Goal: Transaction & Acquisition: Purchase product/service

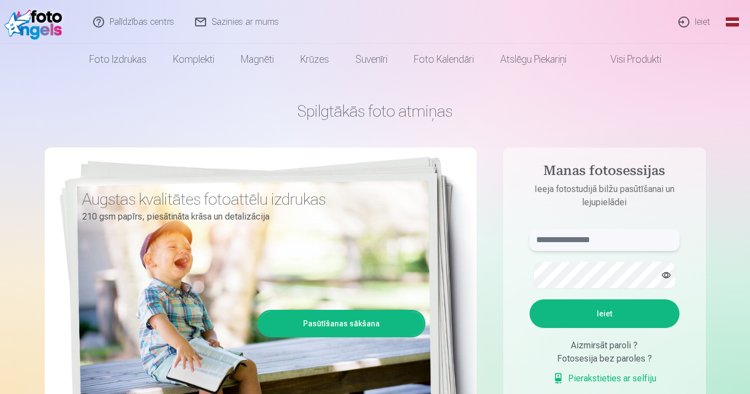
click at [595, 251] on input "text" at bounding box center [604, 240] width 150 height 22
type input "**********"
click at [649, 328] on button "Ieiet" at bounding box center [604, 314] width 150 height 29
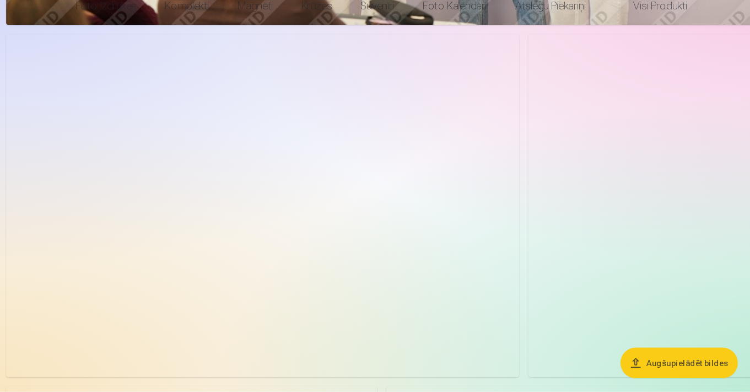
scroll to position [2568, 0]
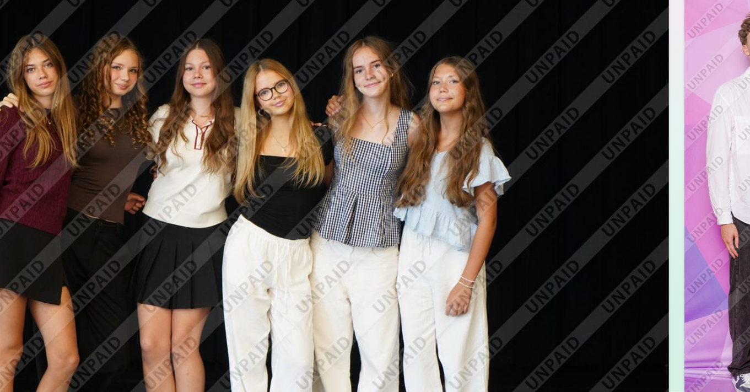
click at [280, 165] on img at bounding box center [263, 296] width 479 height 319
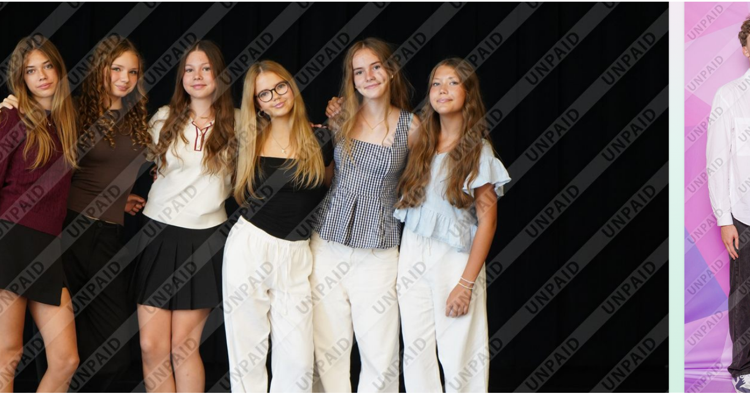
scroll to position [2665, 0]
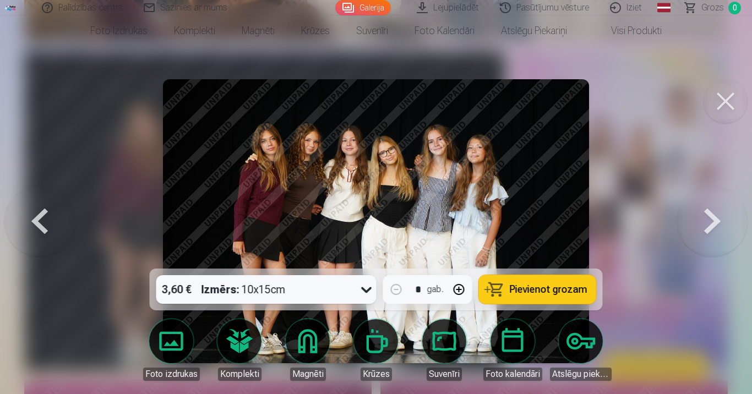
click at [693, 252] on button at bounding box center [713, 221] width 71 height 73
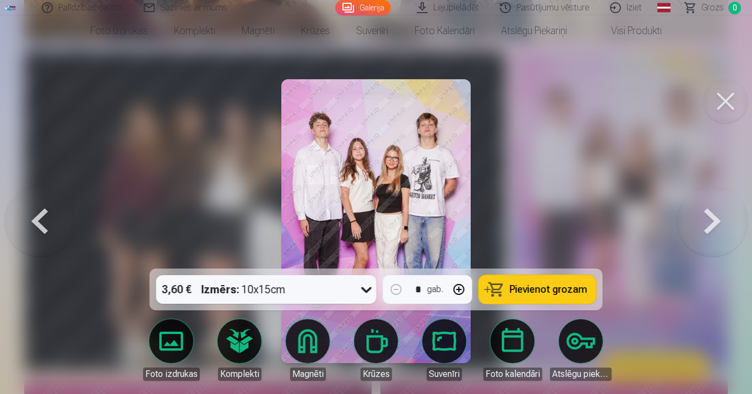
click at [719, 112] on button at bounding box center [726, 101] width 44 height 44
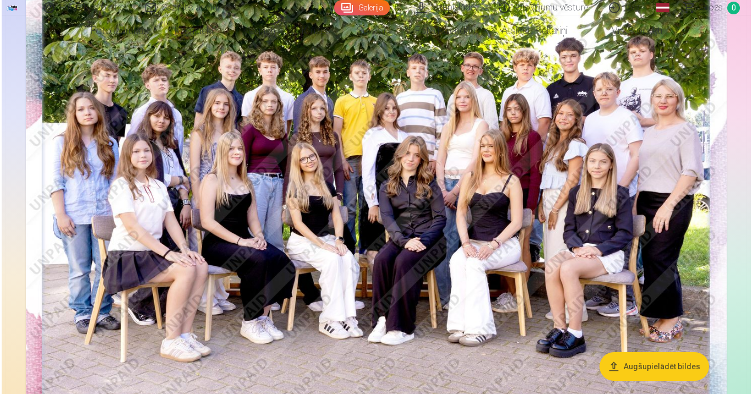
scroll to position [152, 0]
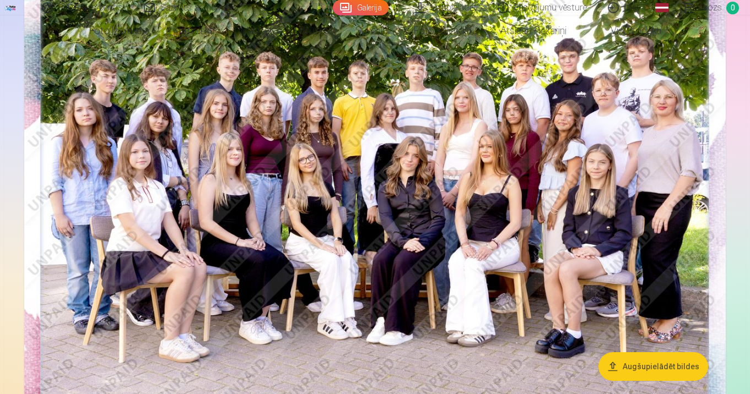
click at [439, 260] on img at bounding box center [374, 203] width 701 height 468
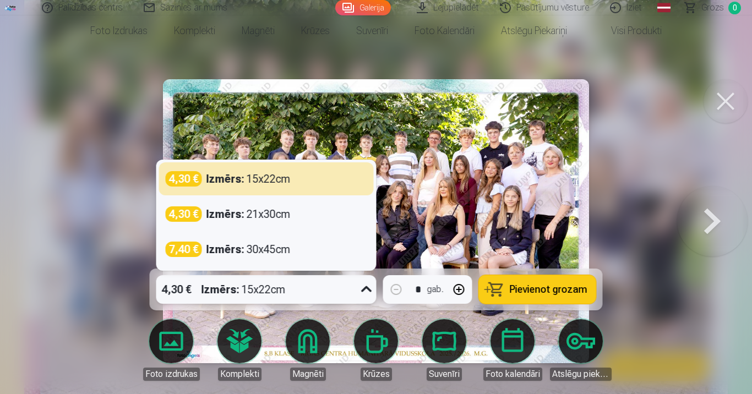
click at [358, 281] on icon at bounding box center [367, 290] width 18 height 18
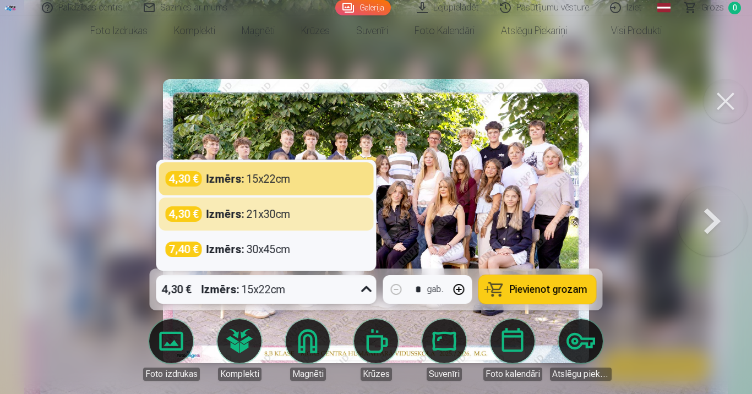
click at [554, 275] on button "Pievienot grozam" at bounding box center [537, 289] width 117 height 29
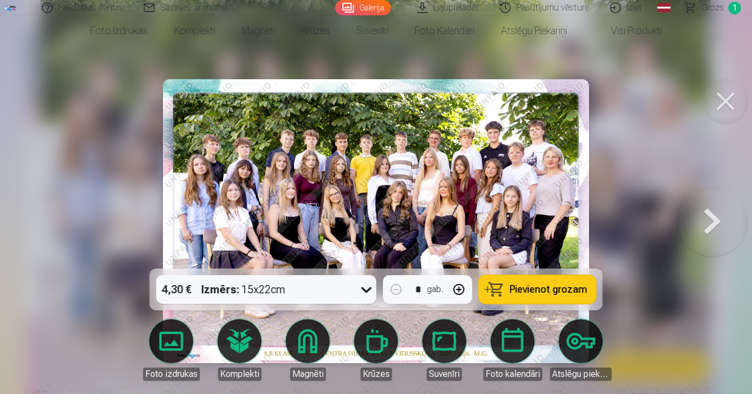
click at [691, 245] on button at bounding box center [713, 221] width 71 height 73
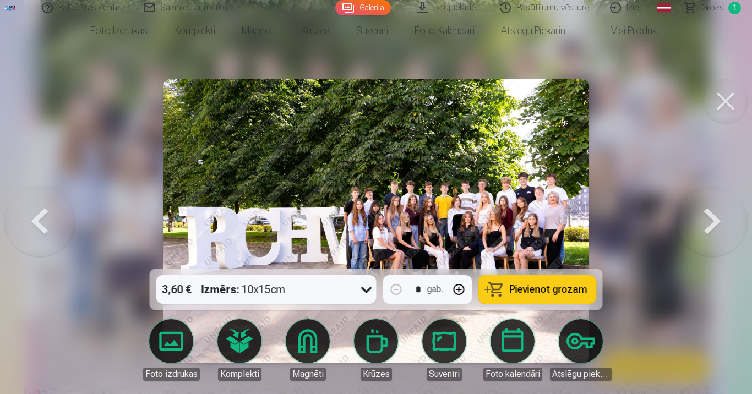
click at [691, 245] on button at bounding box center [713, 221] width 71 height 73
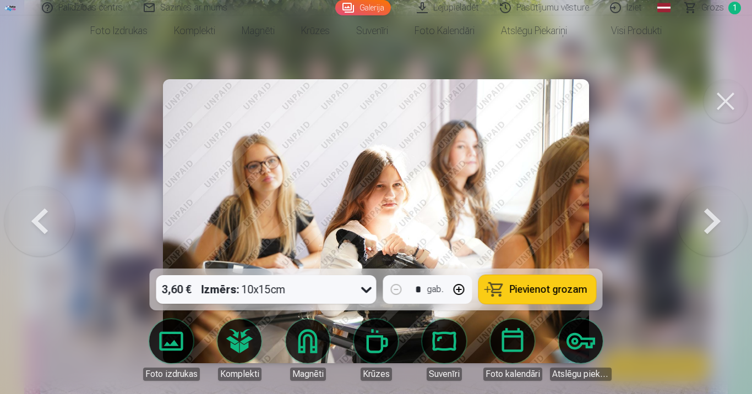
click at [692, 247] on button at bounding box center [713, 221] width 71 height 73
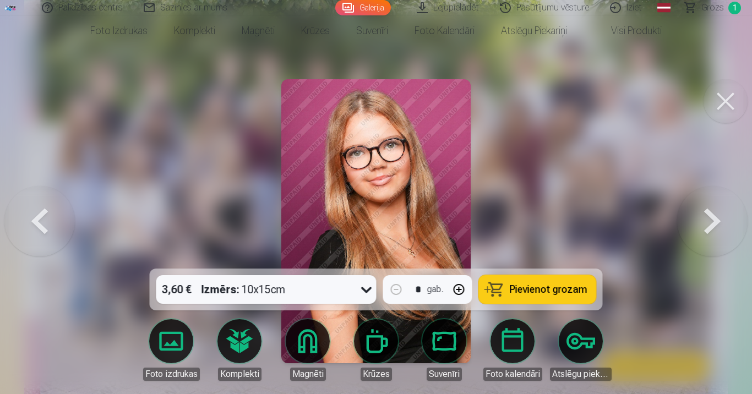
click at [692, 247] on button at bounding box center [713, 221] width 71 height 73
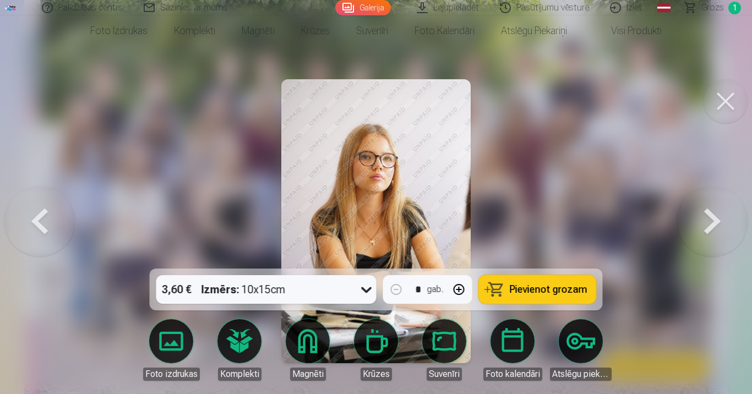
click at [692, 246] on button at bounding box center [713, 221] width 71 height 73
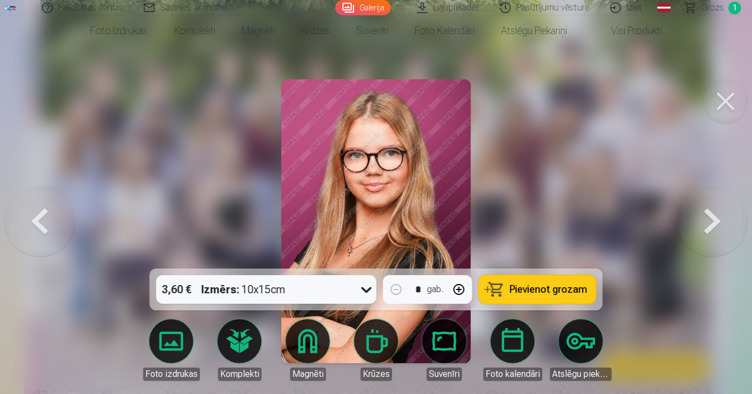
click at [63, 247] on button at bounding box center [39, 221] width 71 height 73
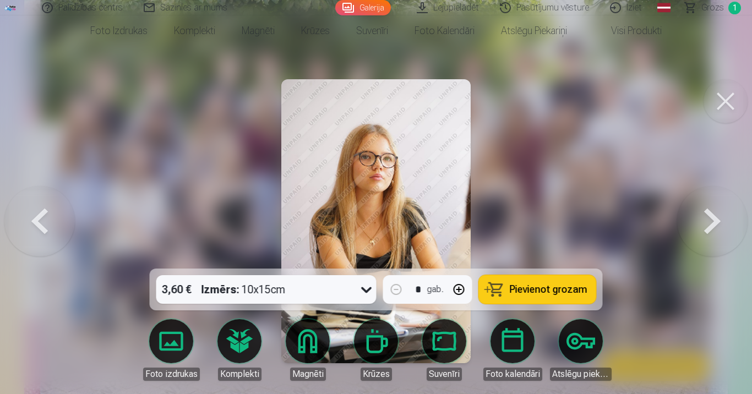
click at [63, 247] on button at bounding box center [39, 221] width 71 height 73
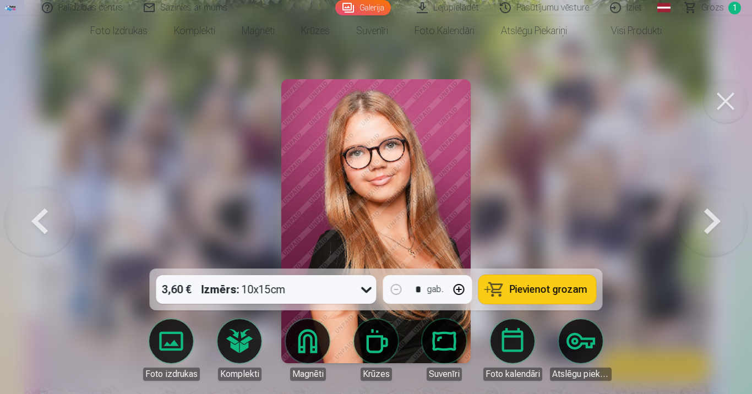
click at [717, 258] on button at bounding box center [713, 221] width 71 height 73
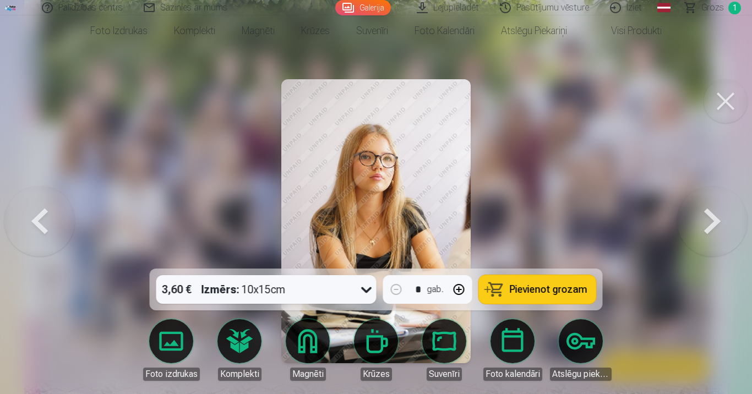
click at [717, 258] on button at bounding box center [713, 221] width 71 height 73
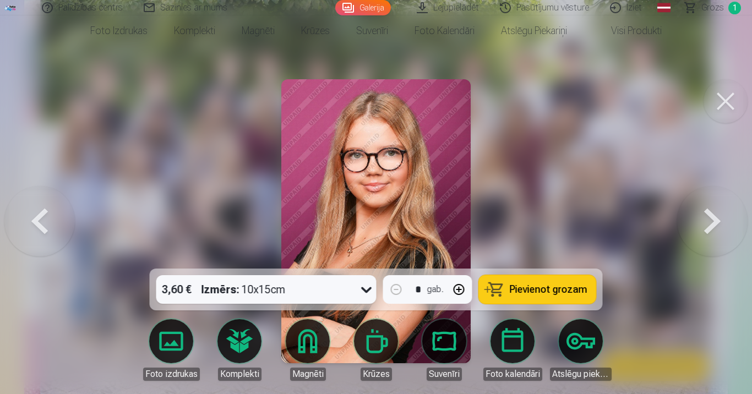
click at [717, 258] on button at bounding box center [713, 221] width 71 height 73
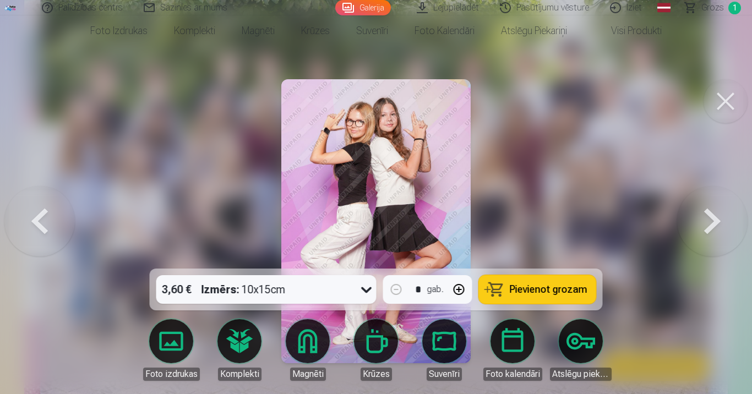
click at [717, 258] on button at bounding box center [713, 221] width 71 height 73
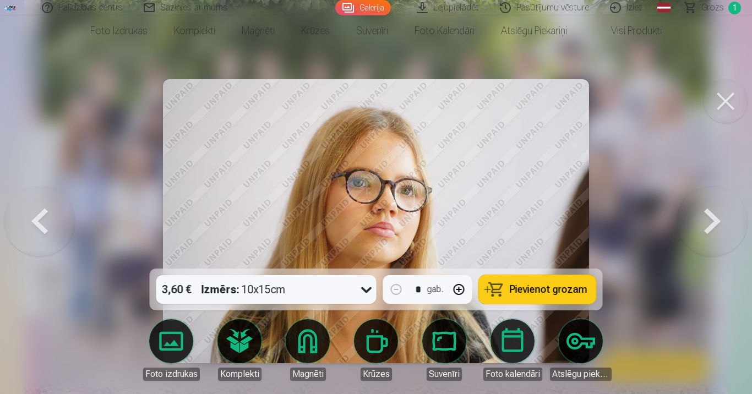
click at [715, 258] on button at bounding box center [713, 221] width 71 height 73
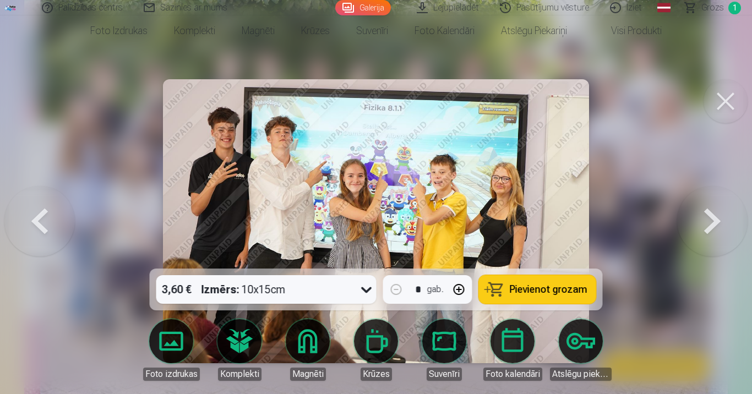
click at [715, 258] on button at bounding box center [713, 221] width 71 height 73
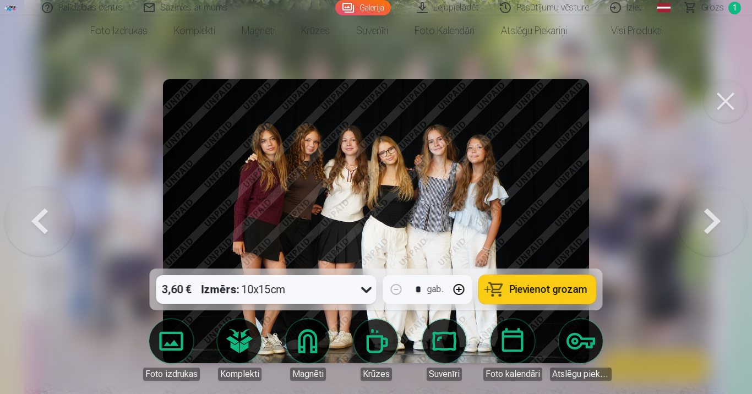
click at [568, 285] on span "Pievienot grozam" at bounding box center [549, 290] width 78 height 10
click at [724, 255] on button at bounding box center [713, 221] width 71 height 73
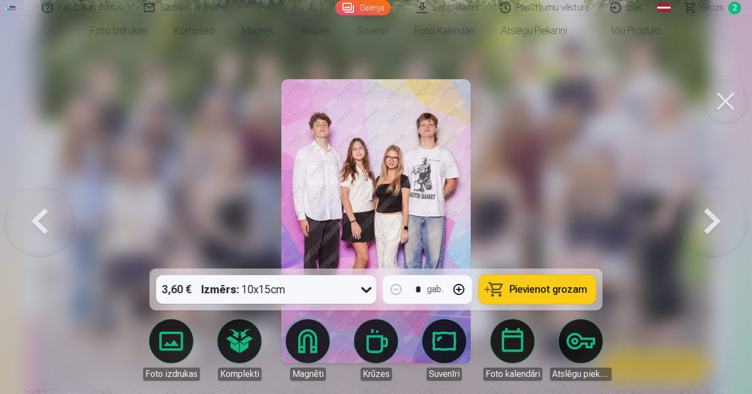
click at [723, 255] on button at bounding box center [713, 221] width 71 height 73
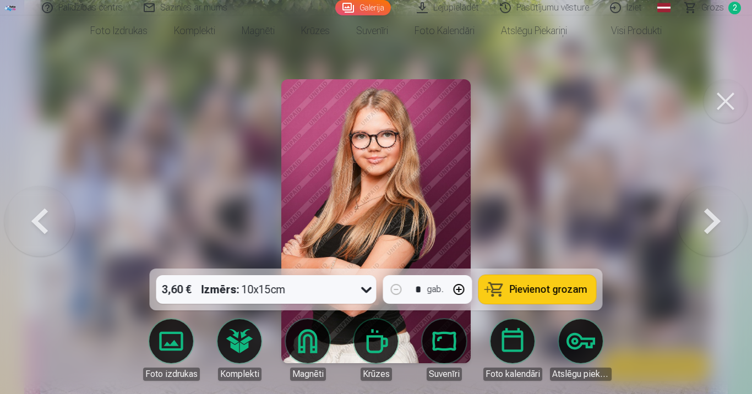
click at [578, 285] on span "Pievienot grozam" at bounding box center [549, 290] width 78 height 10
click at [688, 258] on button at bounding box center [713, 221] width 71 height 73
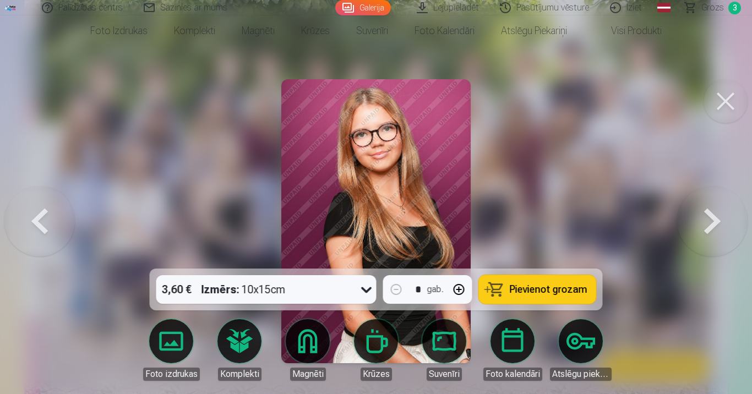
click at [519, 280] on button "Pievienot grozam" at bounding box center [537, 289] width 117 height 29
click at [705, 252] on button at bounding box center [713, 221] width 71 height 73
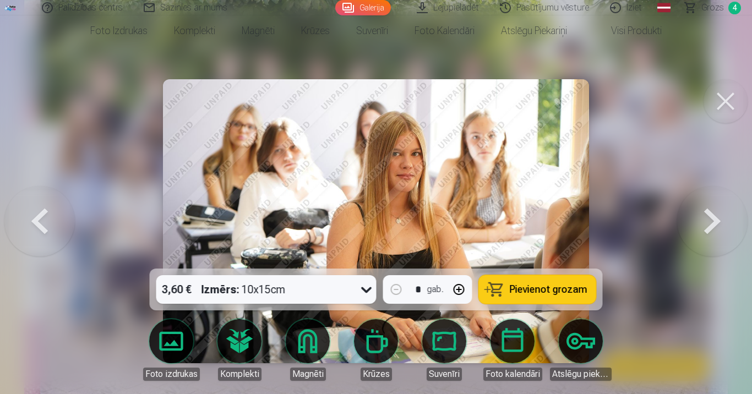
click at [719, 10] on span "Grozs" at bounding box center [713, 7] width 23 height 13
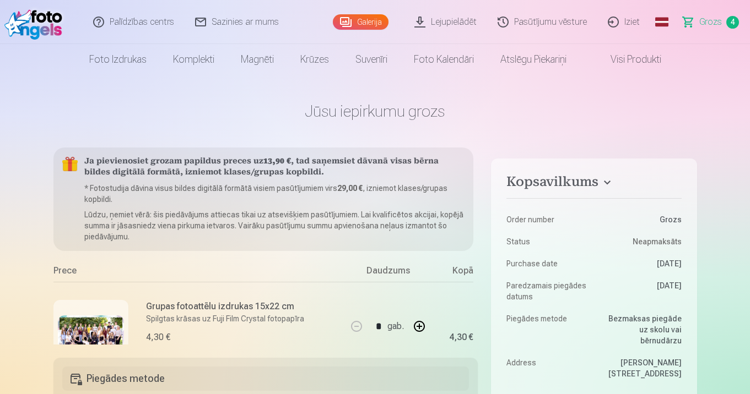
click at [575, 194] on h4 "Kopsavilkums" at bounding box center [593, 184] width 175 height 20
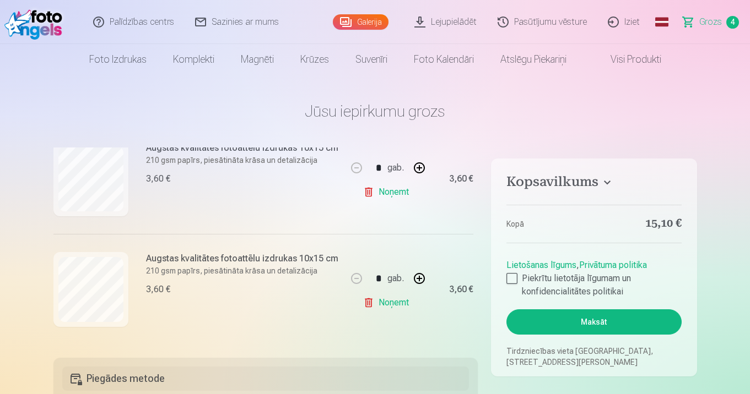
scroll to position [472, 0]
click at [381, 314] on link "Noņemt" at bounding box center [388, 303] width 50 height 22
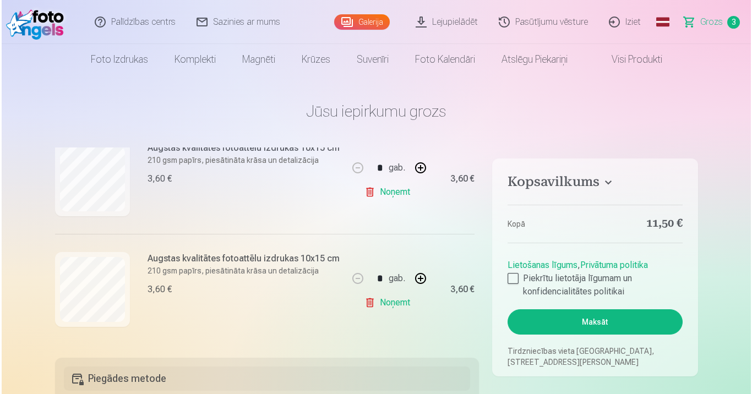
scroll to position [152, 0]
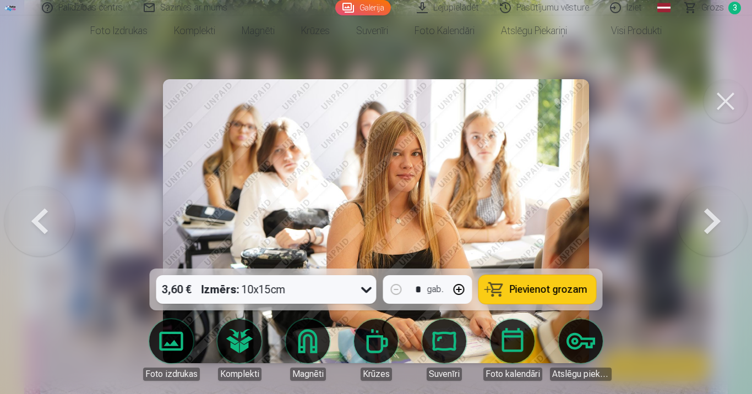
click at [40, 237] on button at bounding box center [39, 221] width 71 height 73
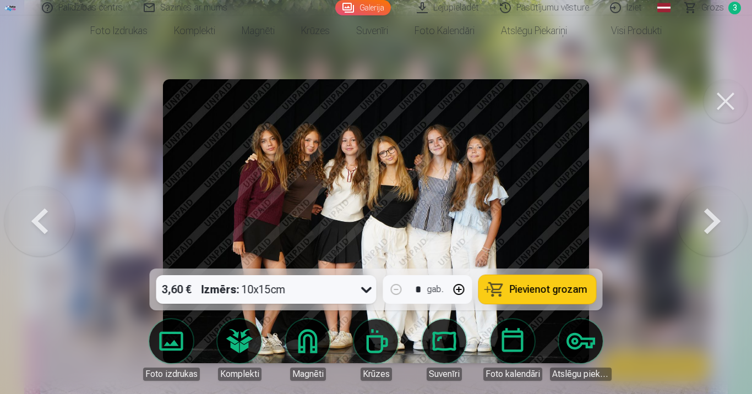
click at [40, 237] on button at bounding box center [39, 221] width 71 height 73
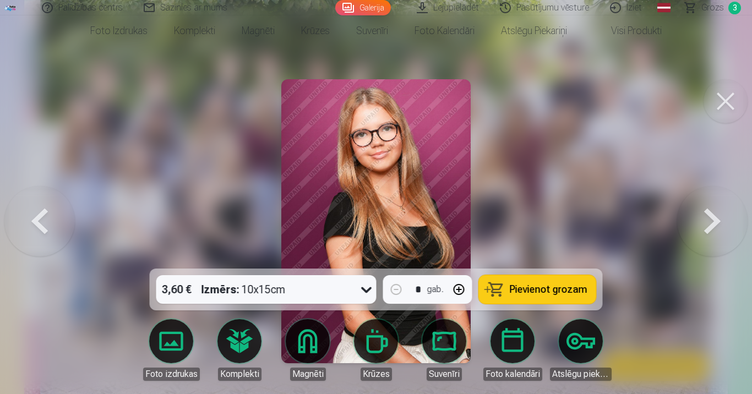
click at [40, 237] on button at bounding box center [39, 221] width 71 height 73
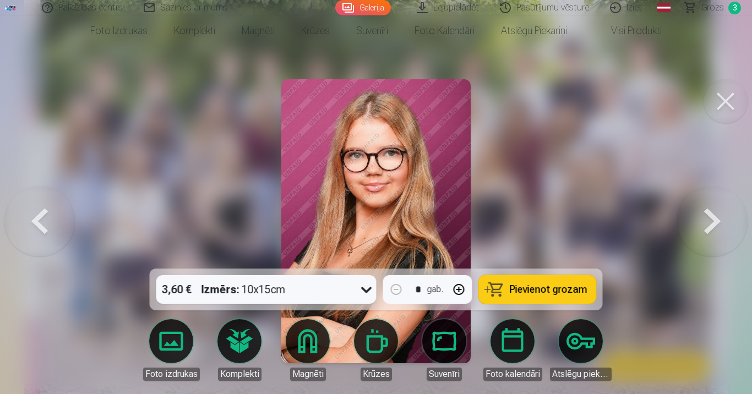
click at [40, 237] on button at bounding box center [39, 221] width 71 height 73
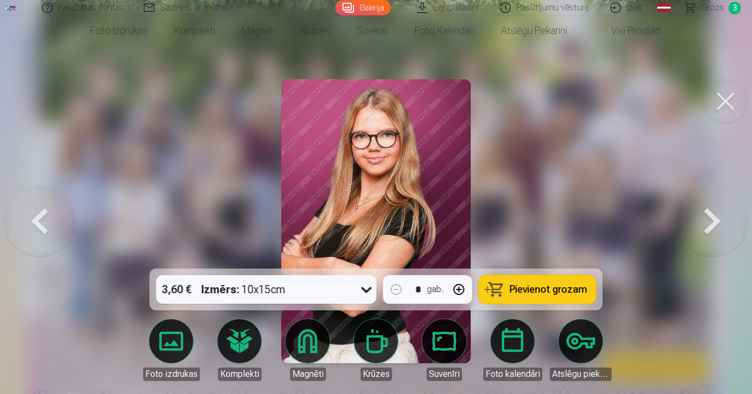
click at [701, 241] on button at bounding box center [713, 221] width 71 height 73
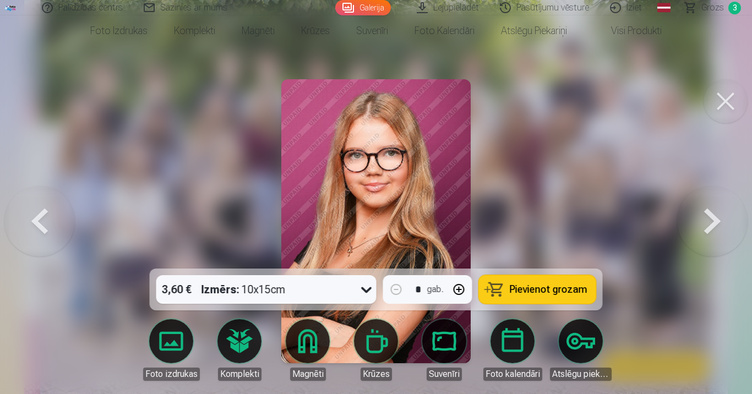
click at [701, 241] on button at bounding box center [713, 221] width 71 height 73
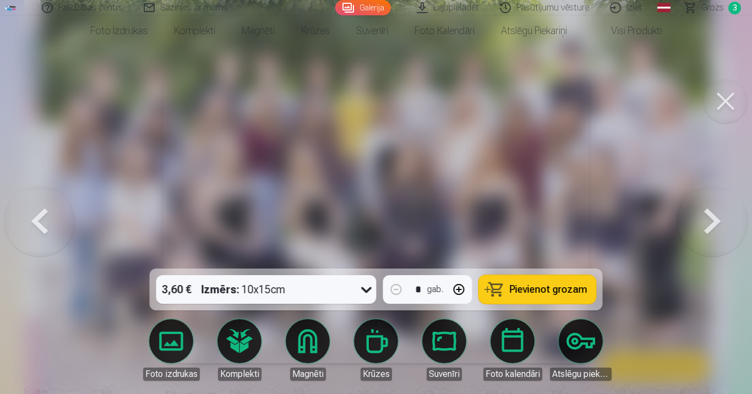
click at [68, 243] on button at bounding box center [39, 221] width 71 height 73
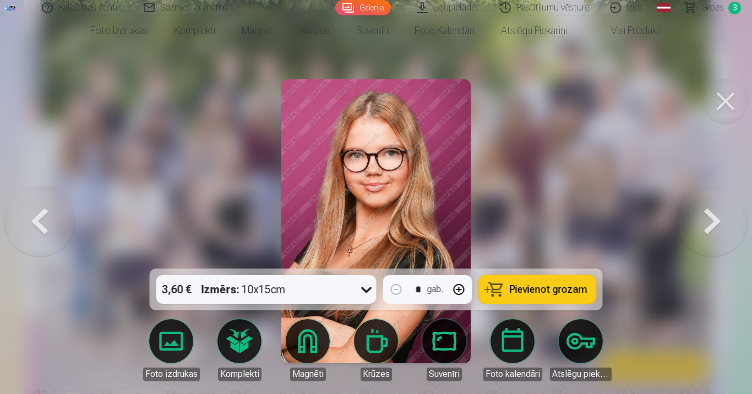
click at [68, 243] on button at bounding box center [39, 221] width 71 height 73
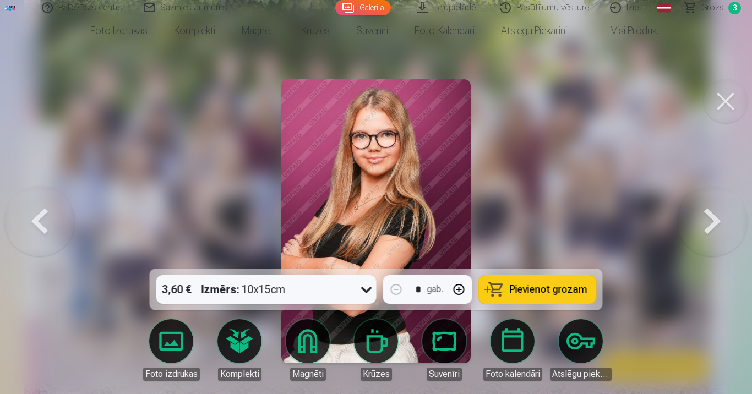
click at [68, 243] on button at bounding box center [39, 221] width 71 height 73
click at [66, 245] on button at bounding box center [39, 221] width 71 height 73
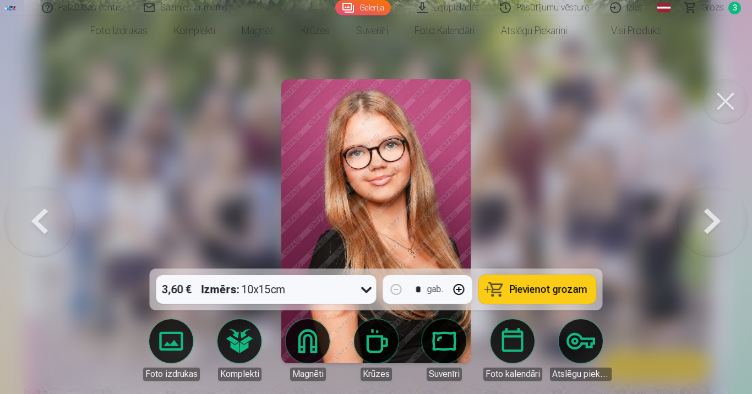
click at [554, 285] on span "Pievienot grozam" at bounding box center [549, 290] width 78 height 10
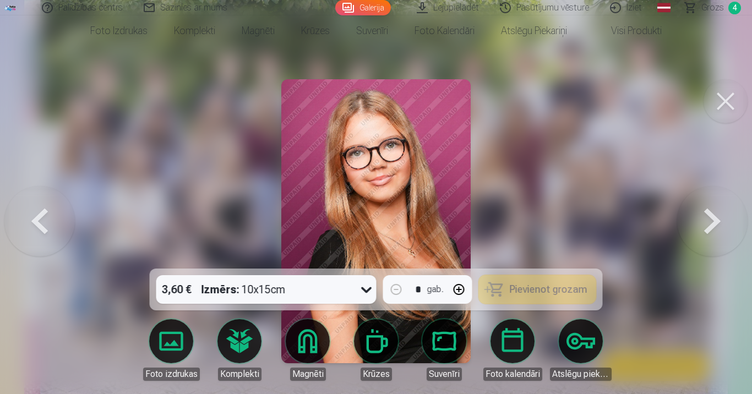
click at [707, 256] on button at bounding box center [713, 221] width 71 height 73
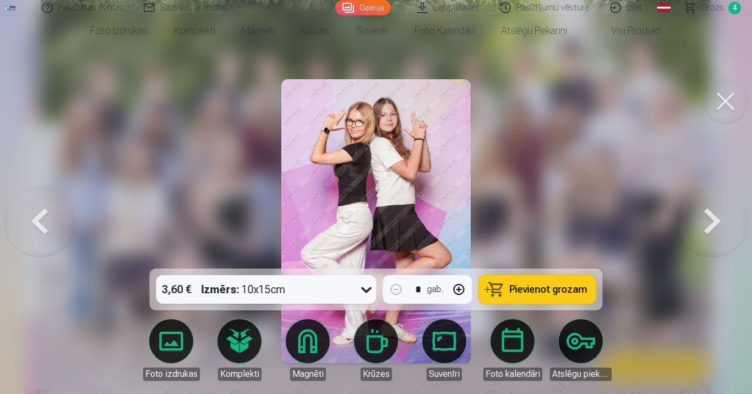
click at [707, 256] on button at bounding box center [713, 221] width 71 height 73
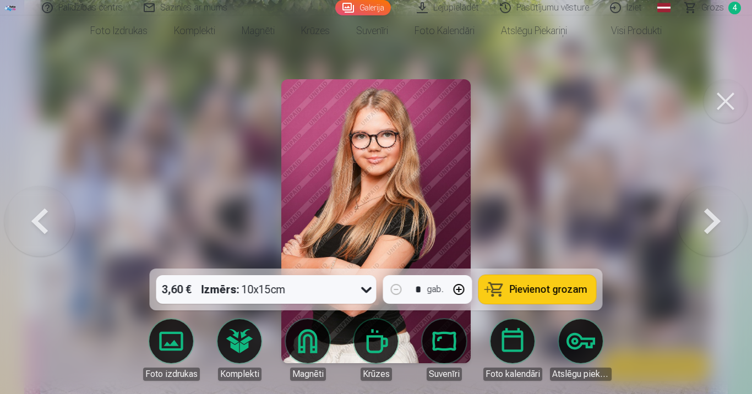
click at [707, 256] on button at bounding box center [713, 221] width 71 height 73
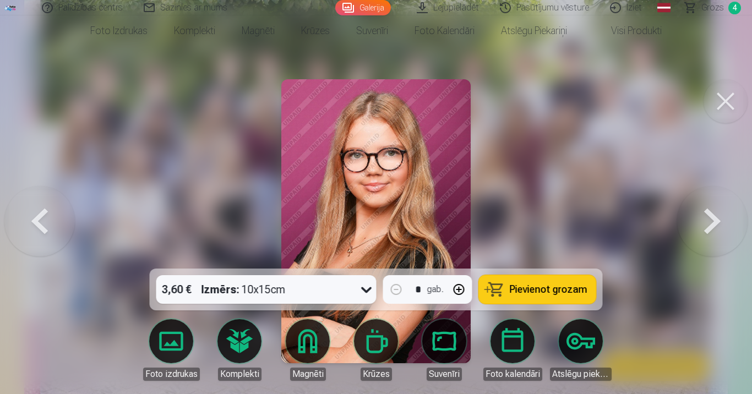
click at [707, 258] on button at bounding box center [713, 221] width 71 height 73
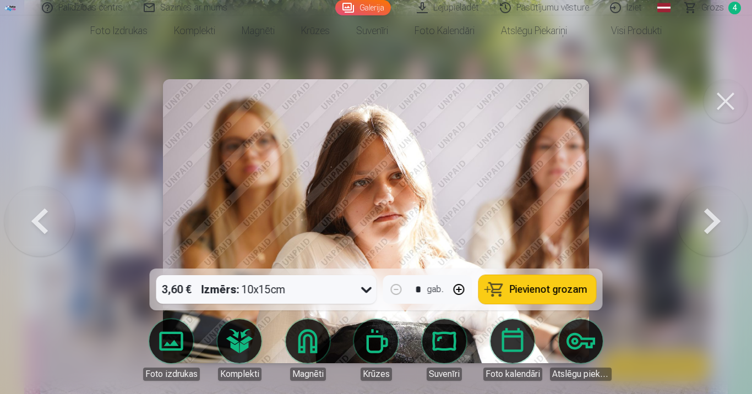
click at [707, 258] on button at bounding box center [713, 221] width 71 height 73
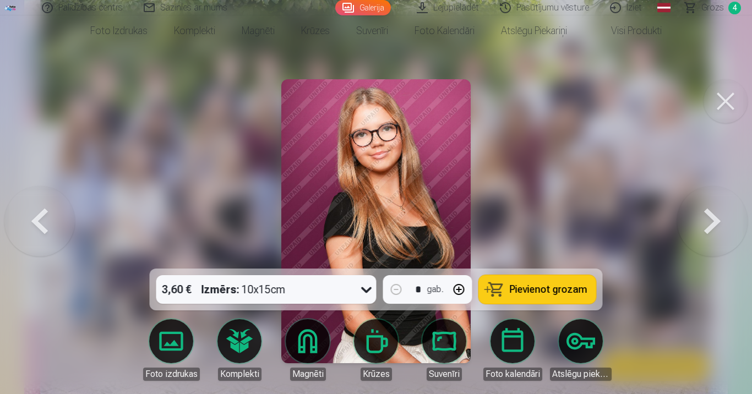
click at [706, 258] on button at bounding box center [713, 221] width 71 height 73
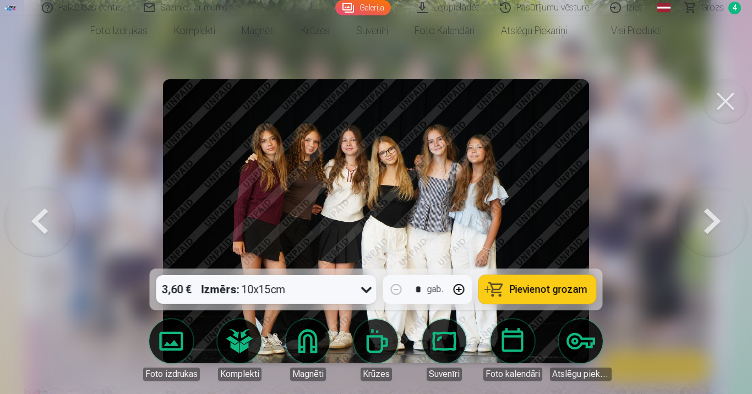
click at [706, 258] on button at bounding box center [713, 221] width 71 height 73
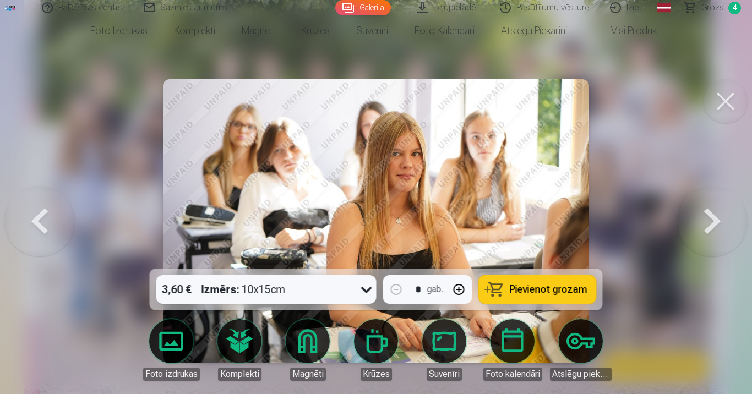
click at [706, 258] on button at bounding box center [713, 221] width 71 height 73
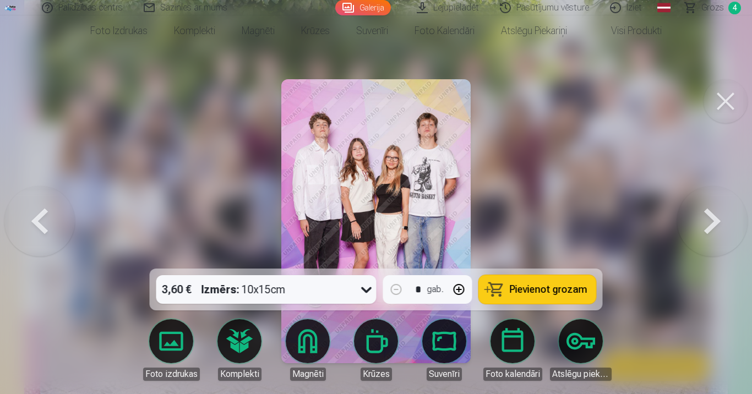
click at [706, 258] on button at bounding box center [713, 221] width 71 height 73
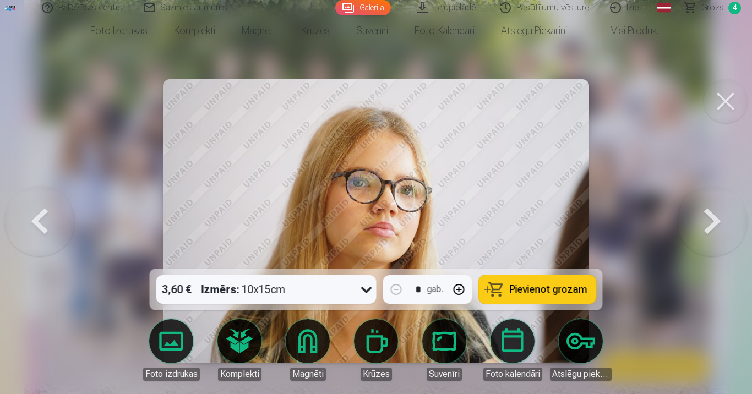
click at [706, 258] on button at bounding box center [713, 221] width 71 height 73
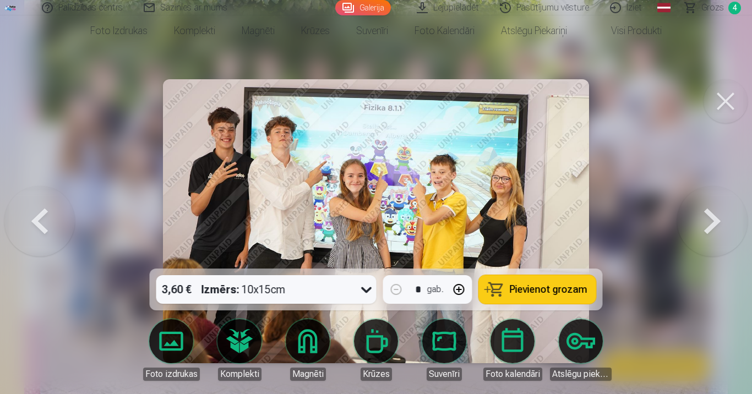
click at [706, 258] on button at bounding box center [713, 221] width 71 height 73
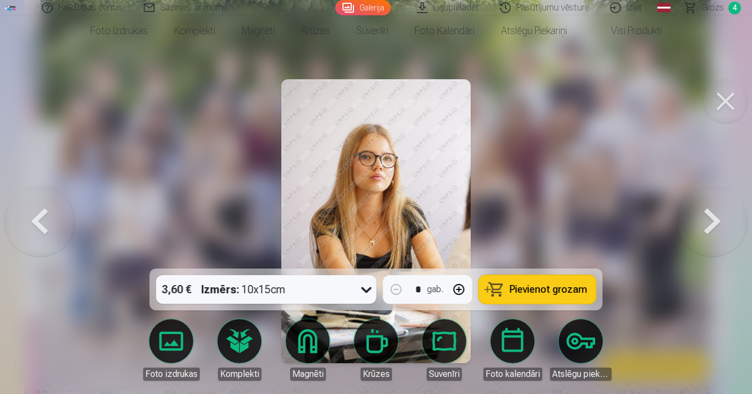
click at [706, 258] on button at bounding box center [713, 221] width 71 height 73
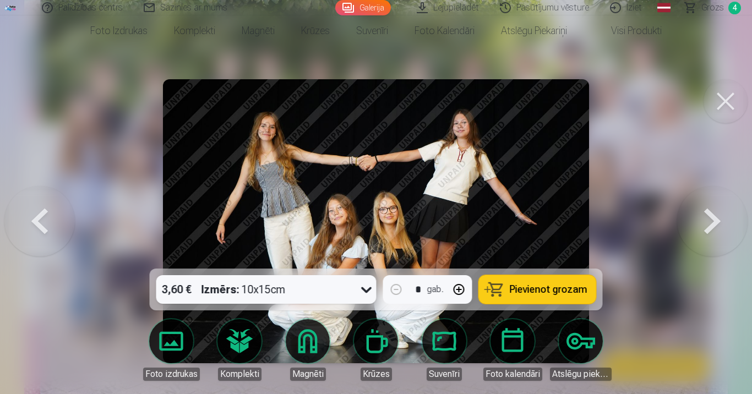
click at [571, 285] on span "Pievienot grozam" at bounding box center [549, 290] width 78 height 10
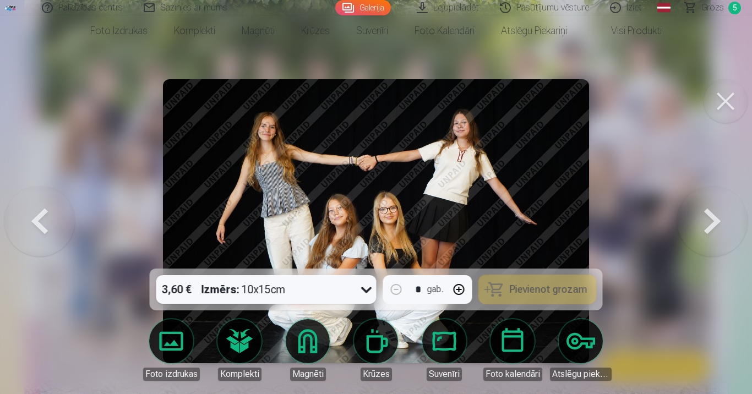
click at [721, 256] on button at bounding box center [713, 221] width 71 height 73
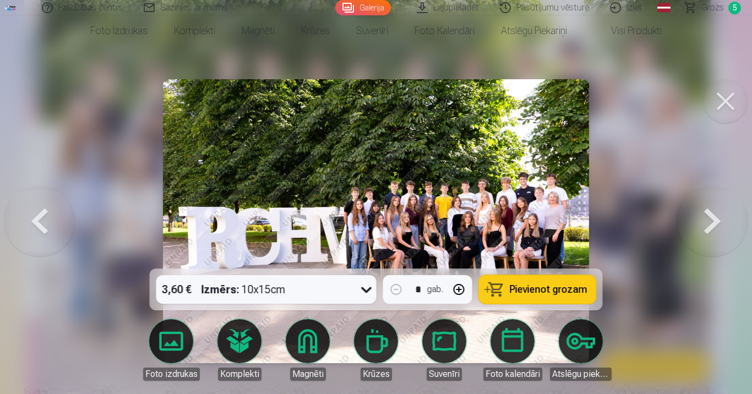
click at [721, 256] on button at bounding box center [713, 221] width 71 height 73
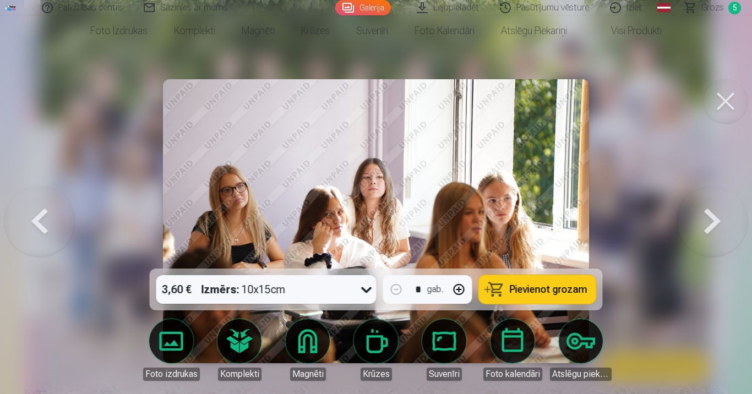
click at [570, 285] on span "Pievienot grozam" at bounding box center [549, 290] width 78 height 10
click at [721, 253] on button at bounding box center [713, 221] width 71 height 73
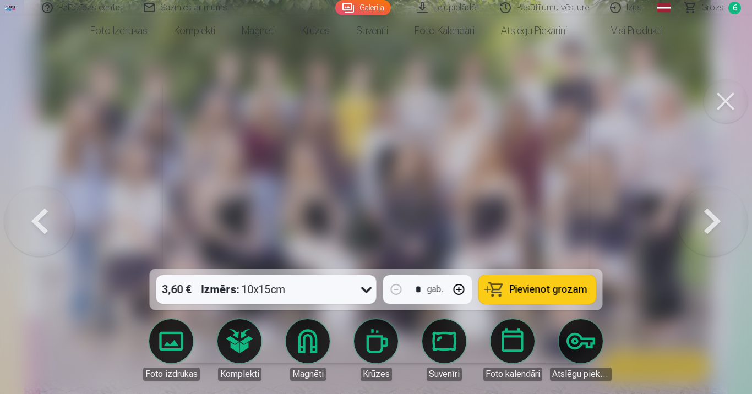
click at [719, 253] on button at bounding box center [713, 221] width 71 height 73
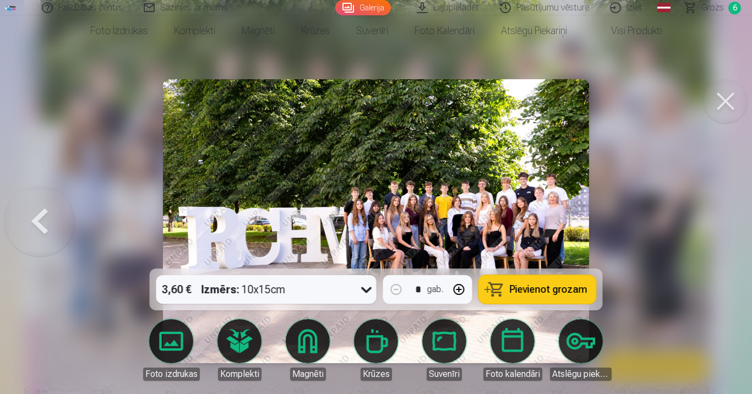
click at [719, 253] on div at bounding box center [376, 197] width 752 height 394
click at [62, 251] on button at bounding box center [39, 221] width 71 height 73
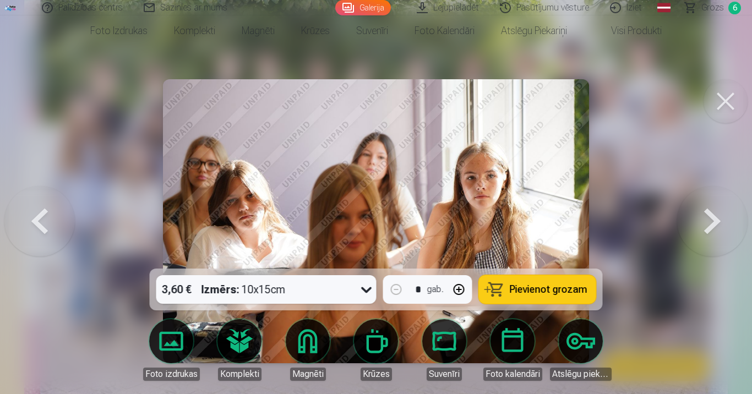
click at [62, 251] on button at bounding box center [39, 221] width 71 height 73
